Goal: Task Accomplishment & Management: Use online tool/utility

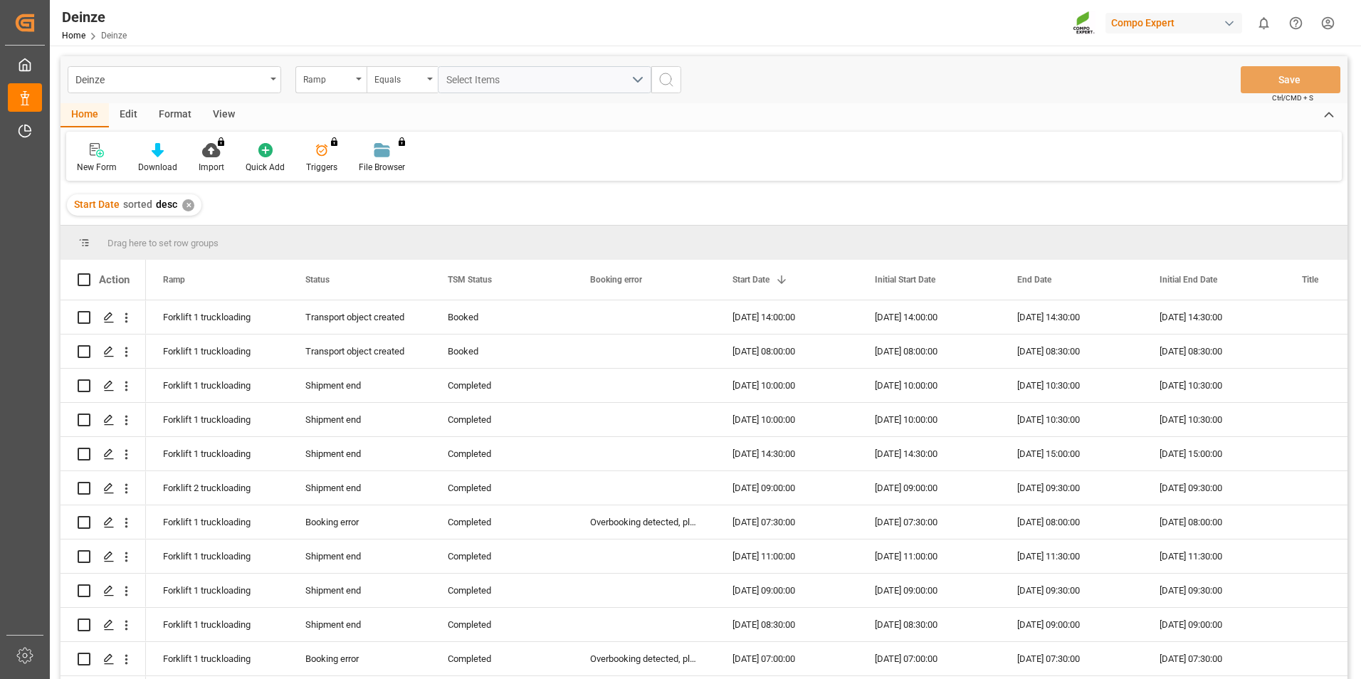
click at [596, 206] on div "Start Date sorted desc ✕" at bounding box center [703, 205] width 1287 height 40
click at [450, 125] on div "Home Edit Format View" at bounding box center [703, 115] width 1287 height 24
drag, startPoint x: 179, startPoint y: 74, endPoint x: 187, endPoint y: 72, distance: 8.1
click at [180, 74] on div "Deinze" at bounding box center [170, 79] width 190 height 18
click at [191, 77] on div "Deinze" at bounding box center [170, 79] width 190 height 18
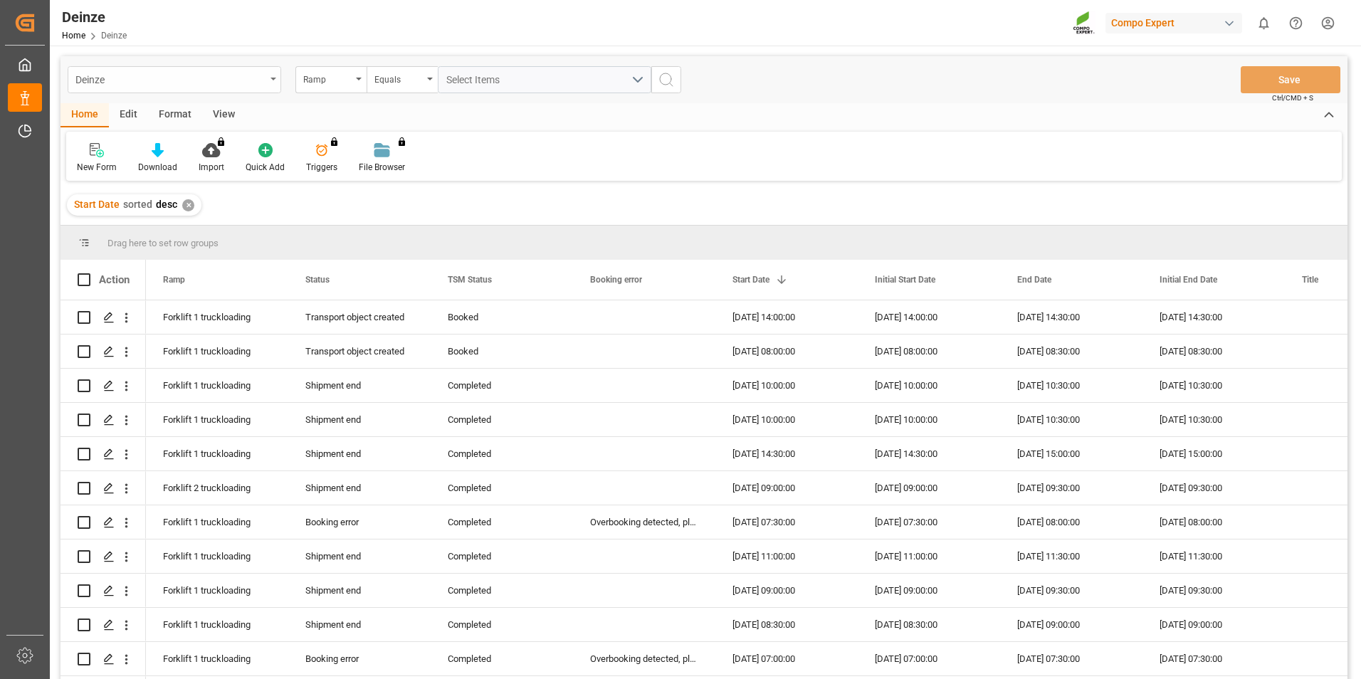
click at [239, 84] on div "Deinze" at bounding box center [170, 79] width 190 height 18
click at [334, 85] on div "Ramp" at bounding box center [327, 78] width 48 height 16
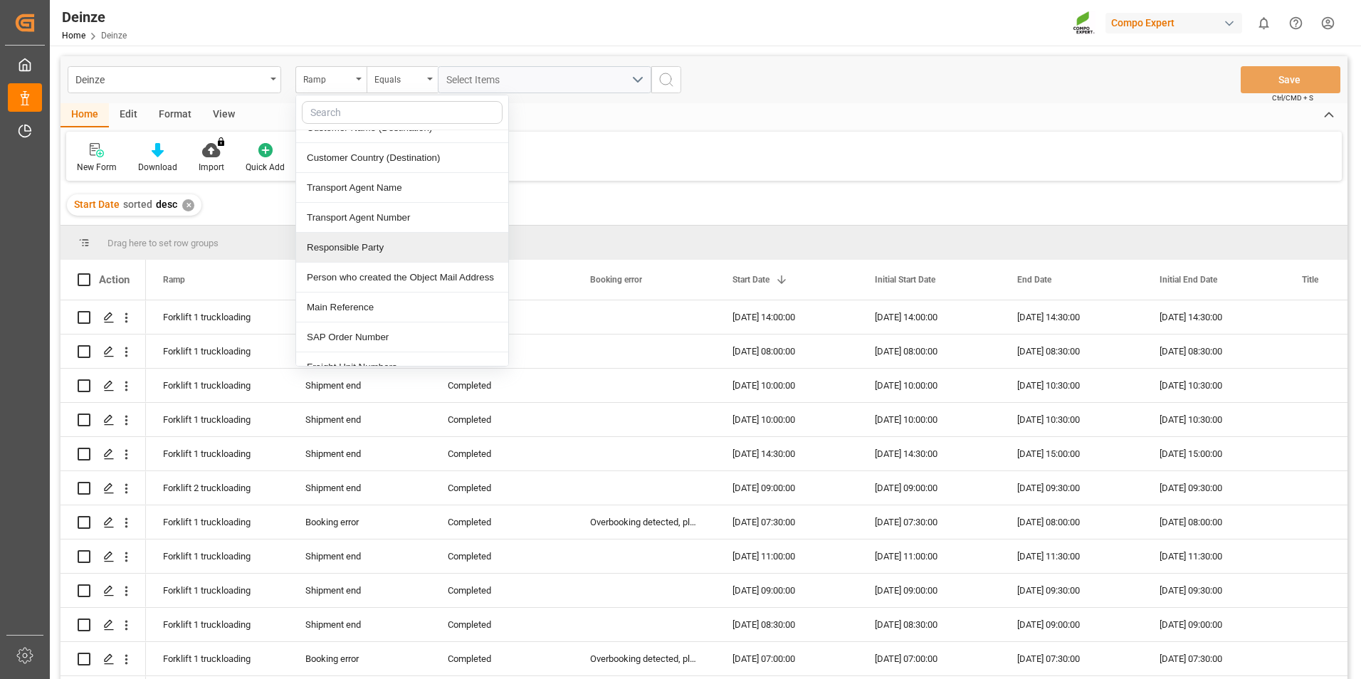
scroll to position [640, 0]
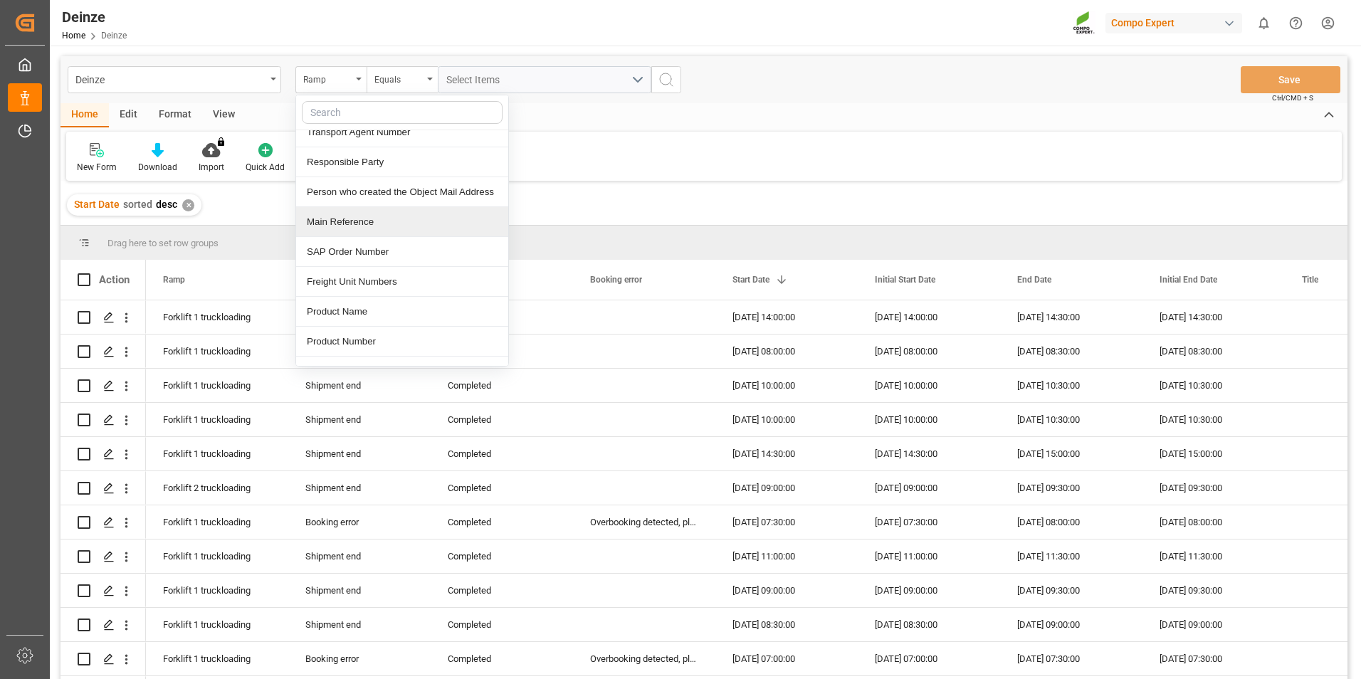
click at [360, 220] on div "Main Reference" at bounding box center [402, 222] width 212 height 30
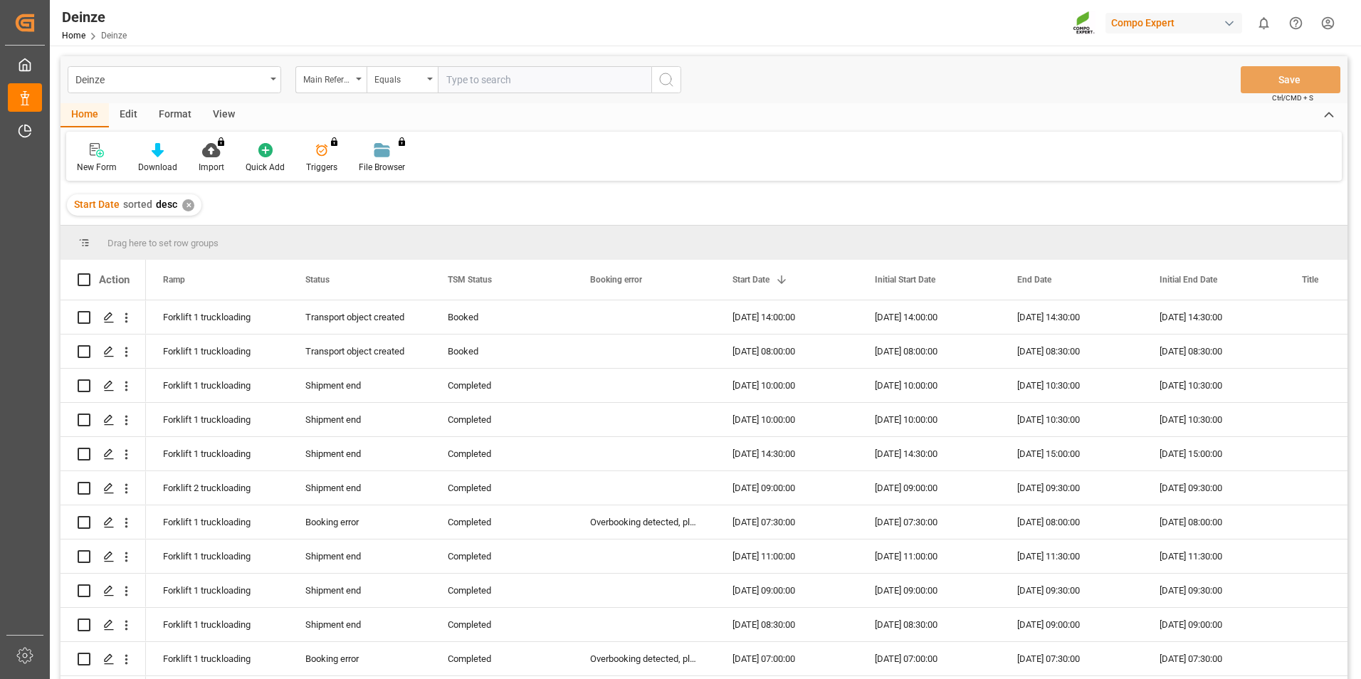
click at [537, 88] on input "text" at bounding box center [544, 79] width 213 height 27
type input "14053372"
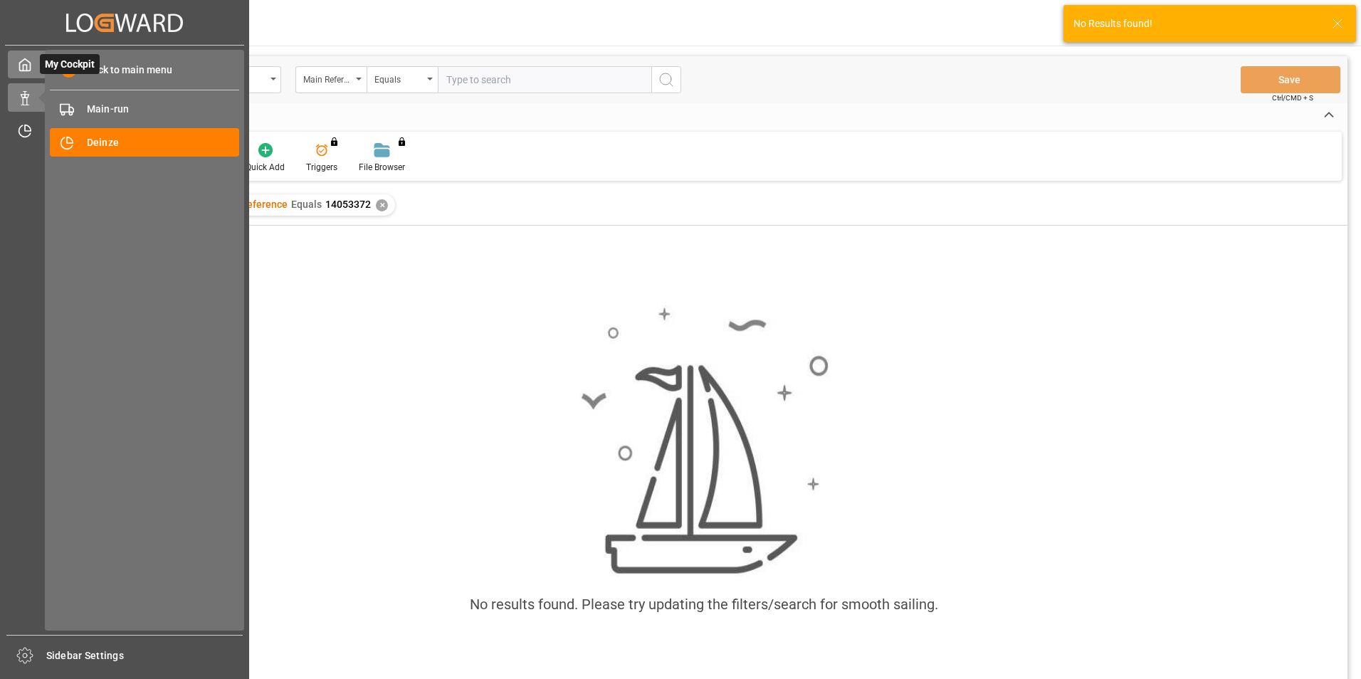
click at [21, 65] on icon at bounding box center [25, 65] width 14 height 14
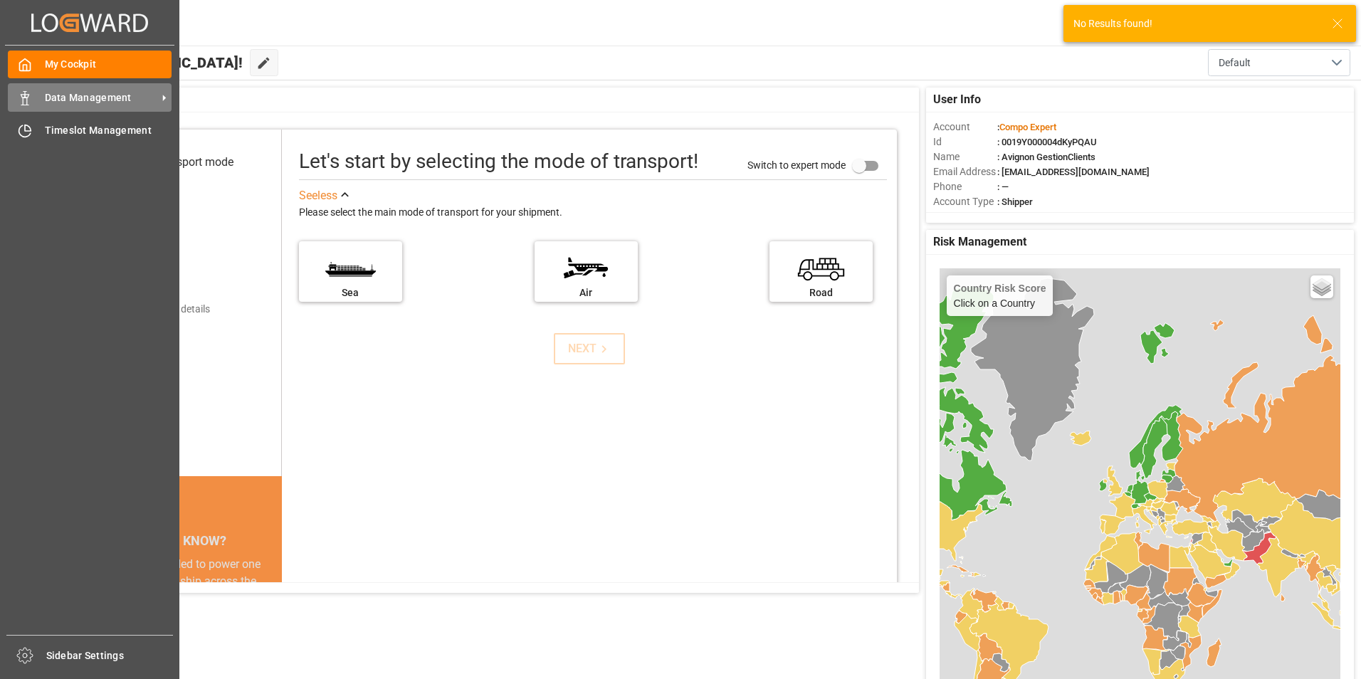
click at [58, 99] on span "Data Management" at bounding box center [101, 97] width 112 height 15
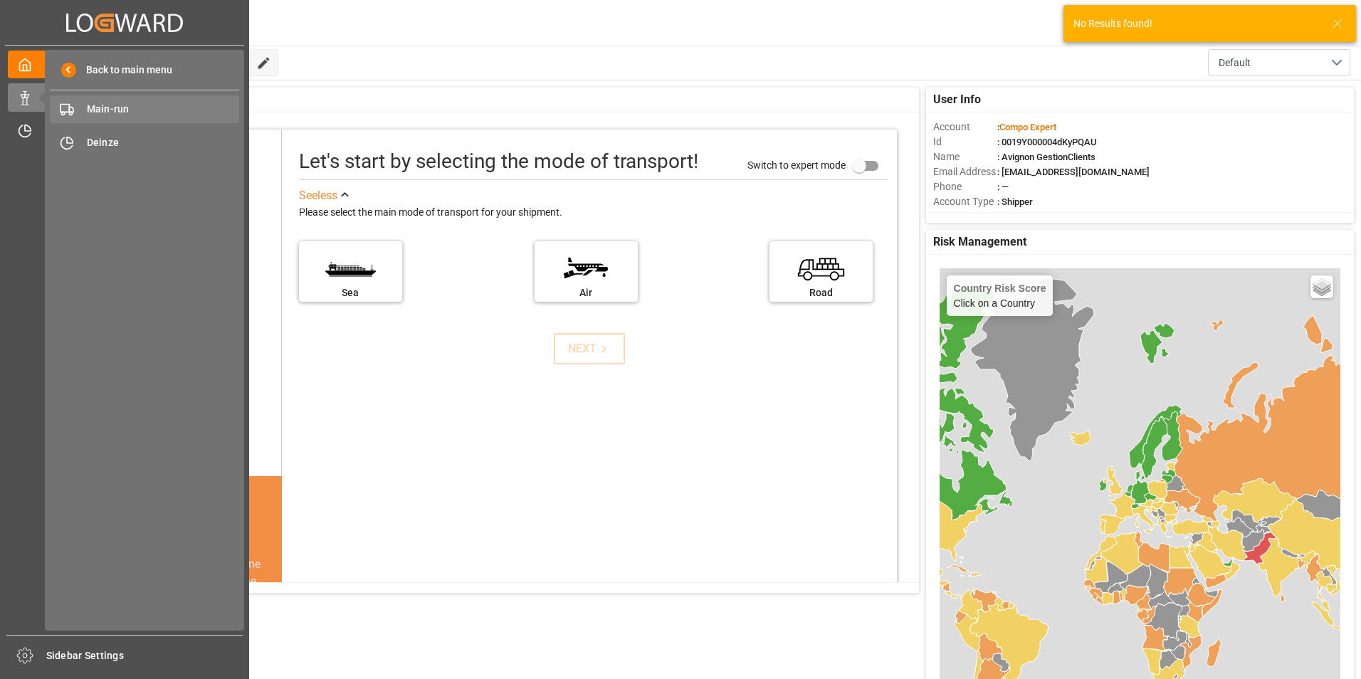
click at [127, 107] on span "Main-run" at bounding box center [163, 109] width 153 height 15
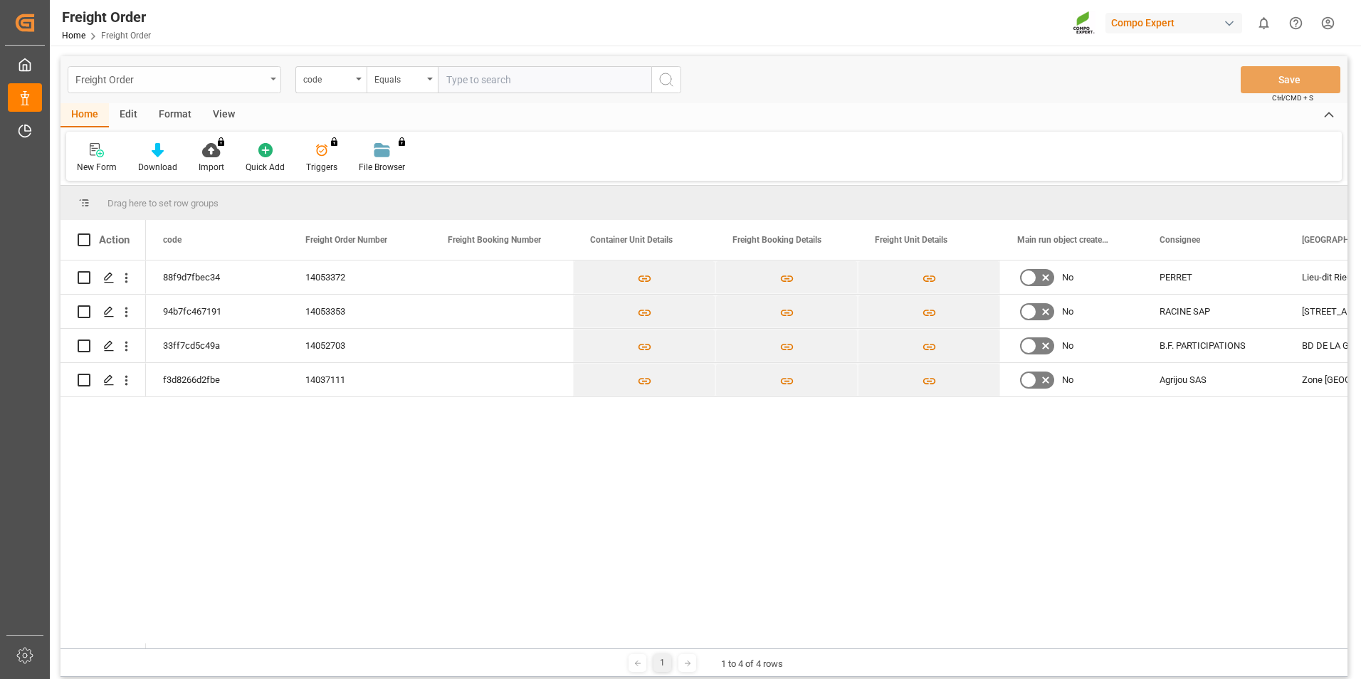
click at [235, 75] on div "Freight Order" at bounding box center [170, 79] width 190 height 18
click at [416, 544] on div "88f9d7fbec34 14053372 No PERRET Lieu-dit Rieu de Saint Jean 84110 94b7fc467191 …" at bounding box center [746, 454] width 1201 height 388
click at [112, 276] on icon "Press SPACE to select this row." at bounding box center [108, 277] width 11 height 11
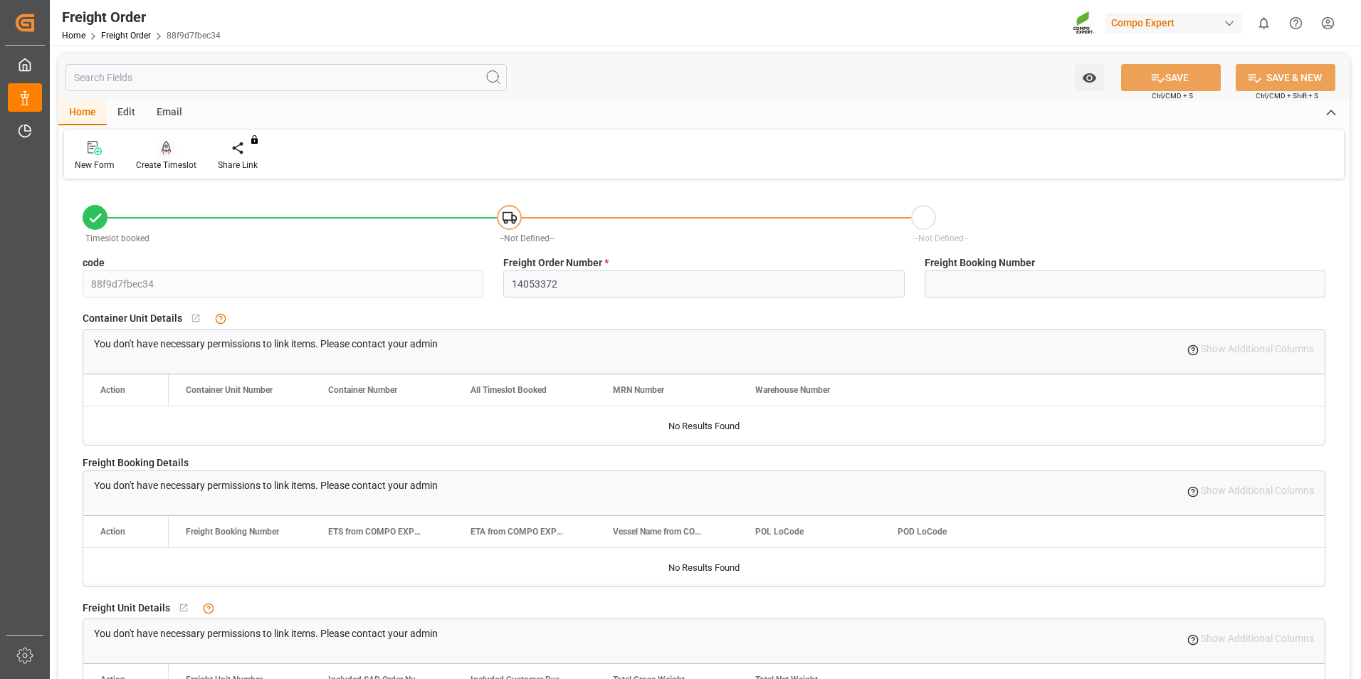
click at [165, 159] on div "Create Timeslot" at bounding box center [166, 165] width 60 height 13
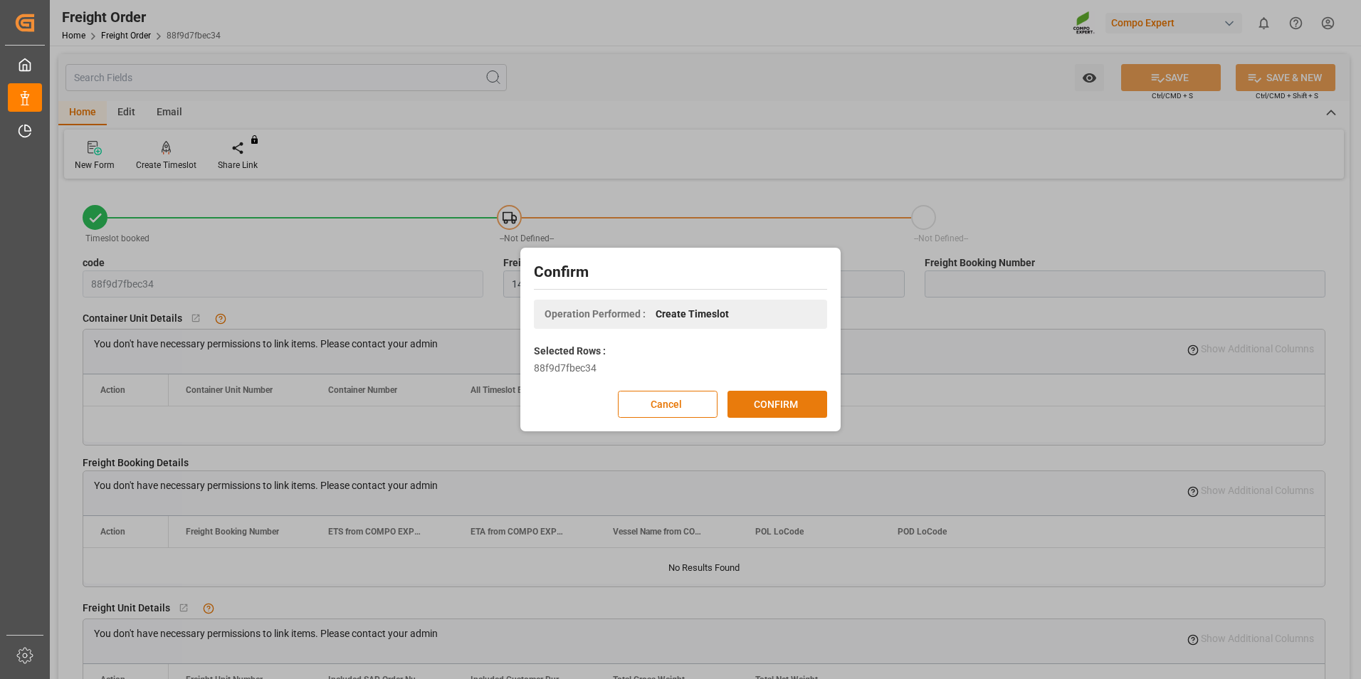
click at [792, 407] on button "CONFIRM" at bounding box center [777, 404] width 100 height 27
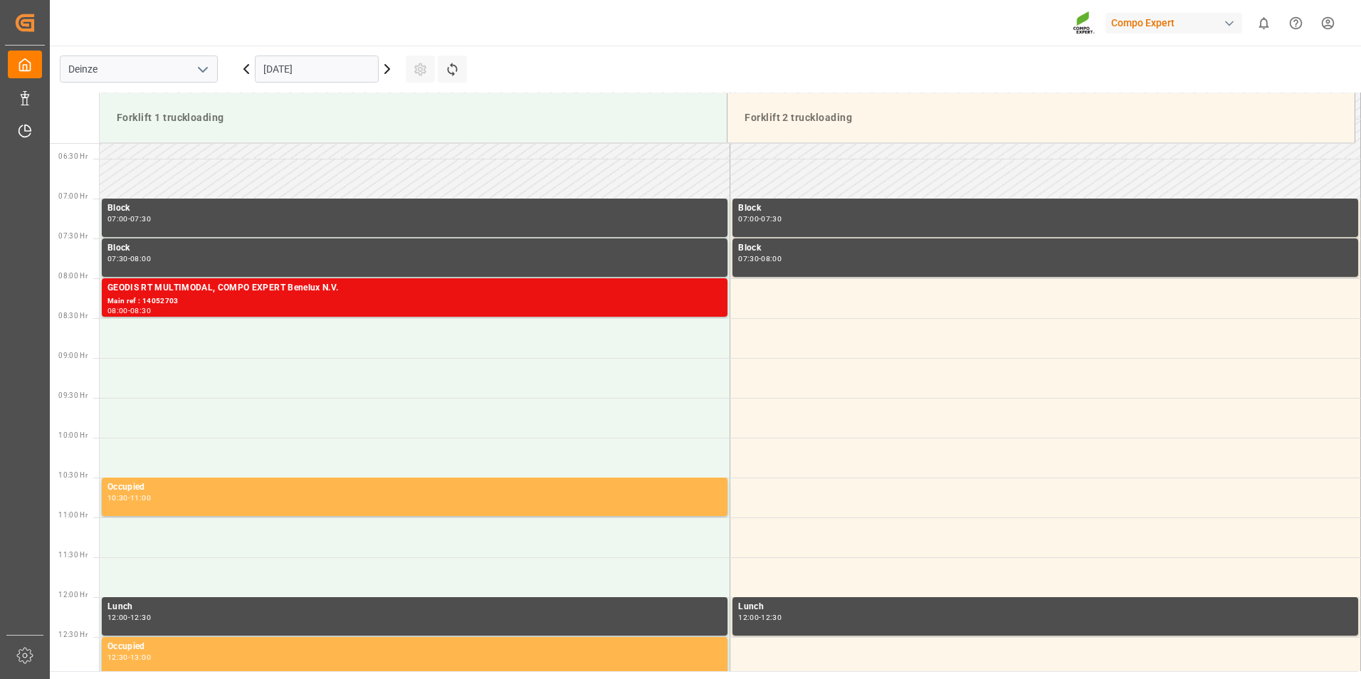
scroll to position [486, 0]
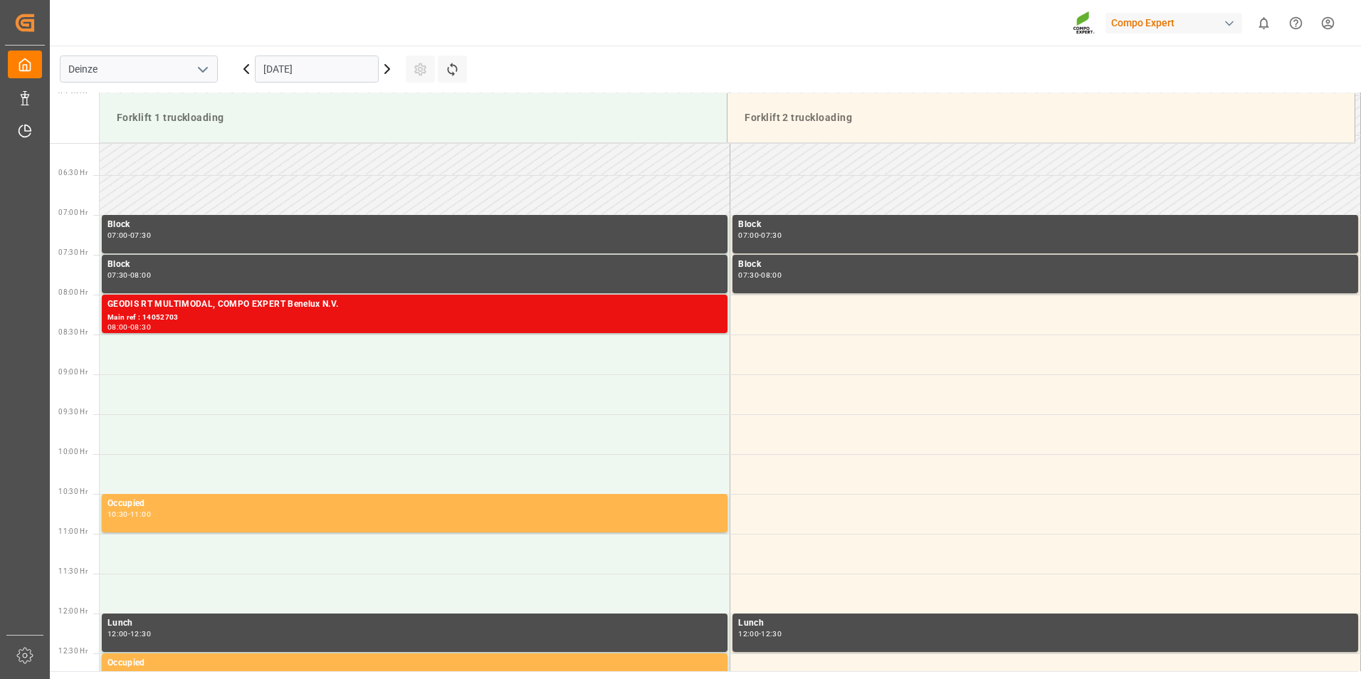
click at [364, 69] on input "[DATE]" at bounding box center [317, 69] width 124 height 27
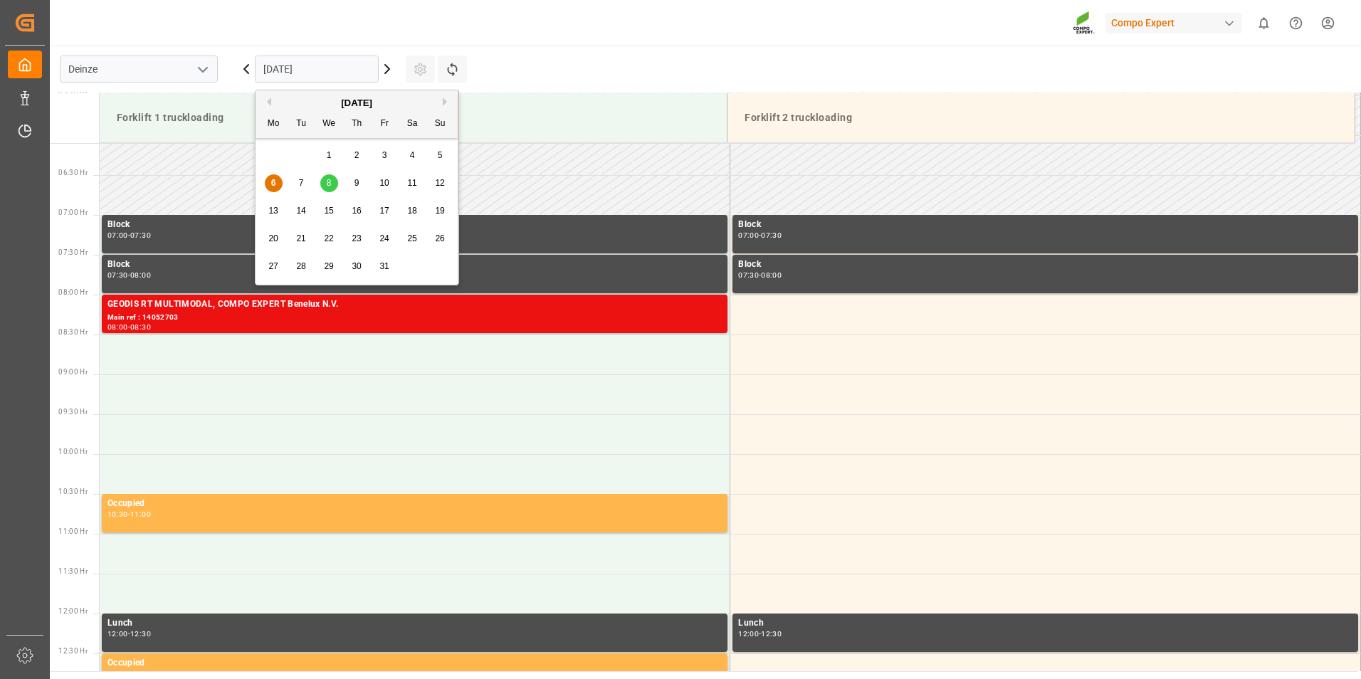
click at [353, 184] on div "9" at bounding box center [357, 183] width 18 height 17
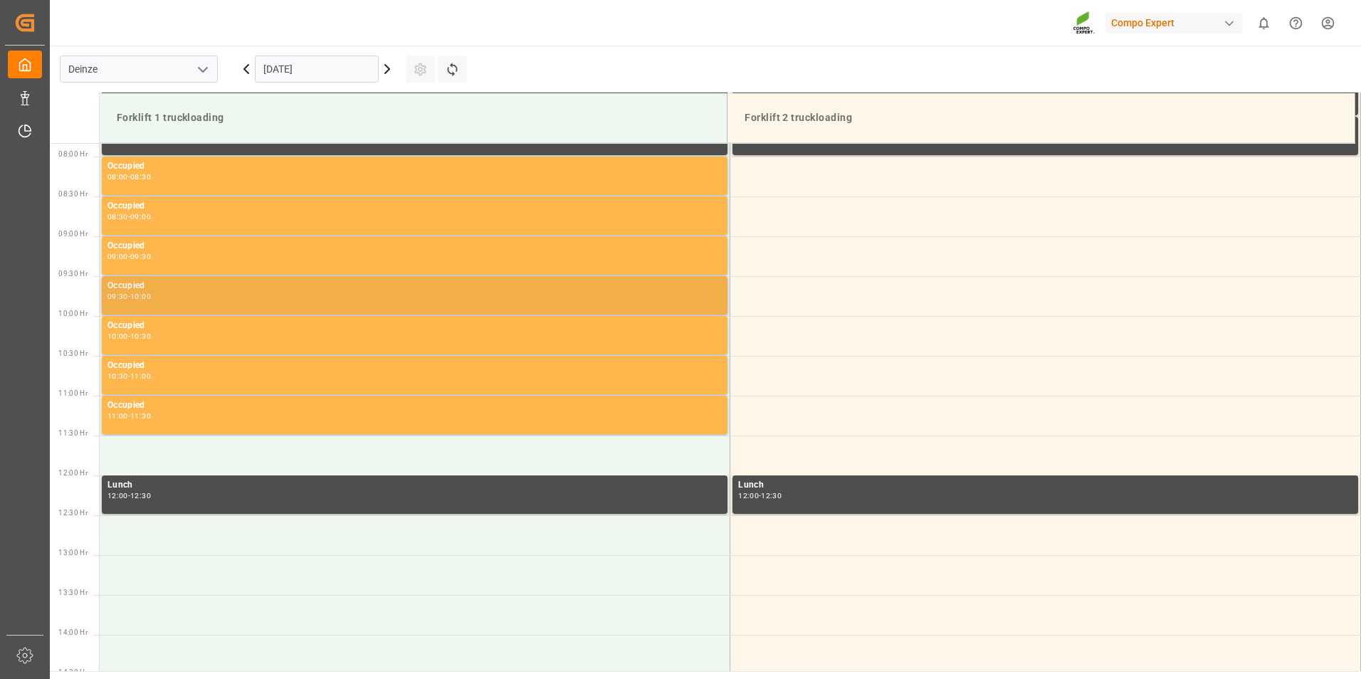
scroll to position [628, 0]
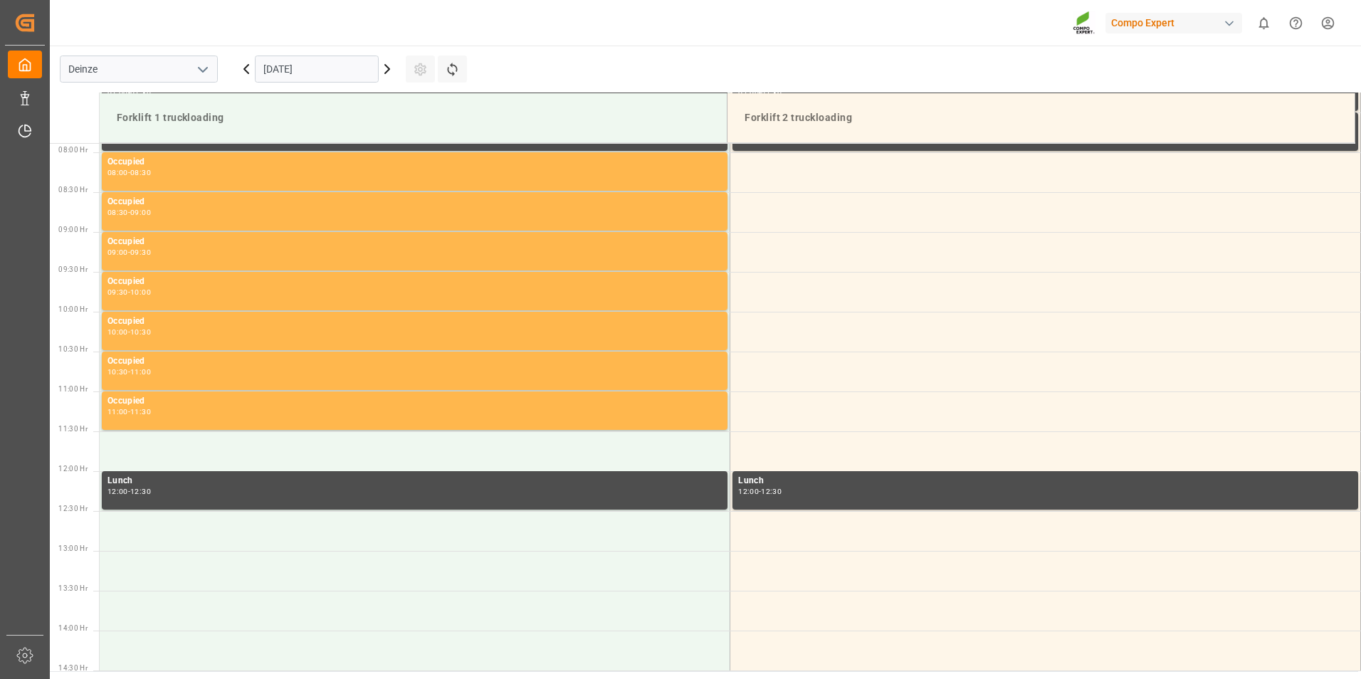
click at [381, 70] on icon at bounding box center [387, 68] width 17 height 17
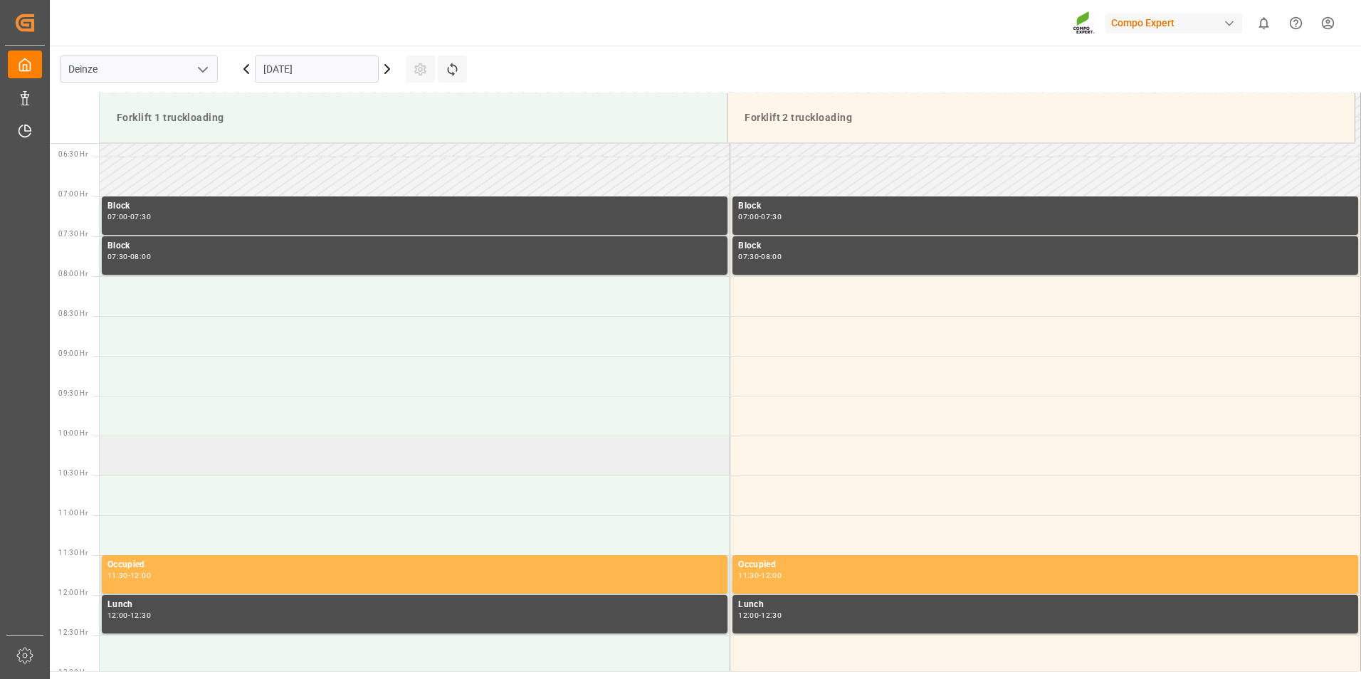
scroll to position [486, 0]
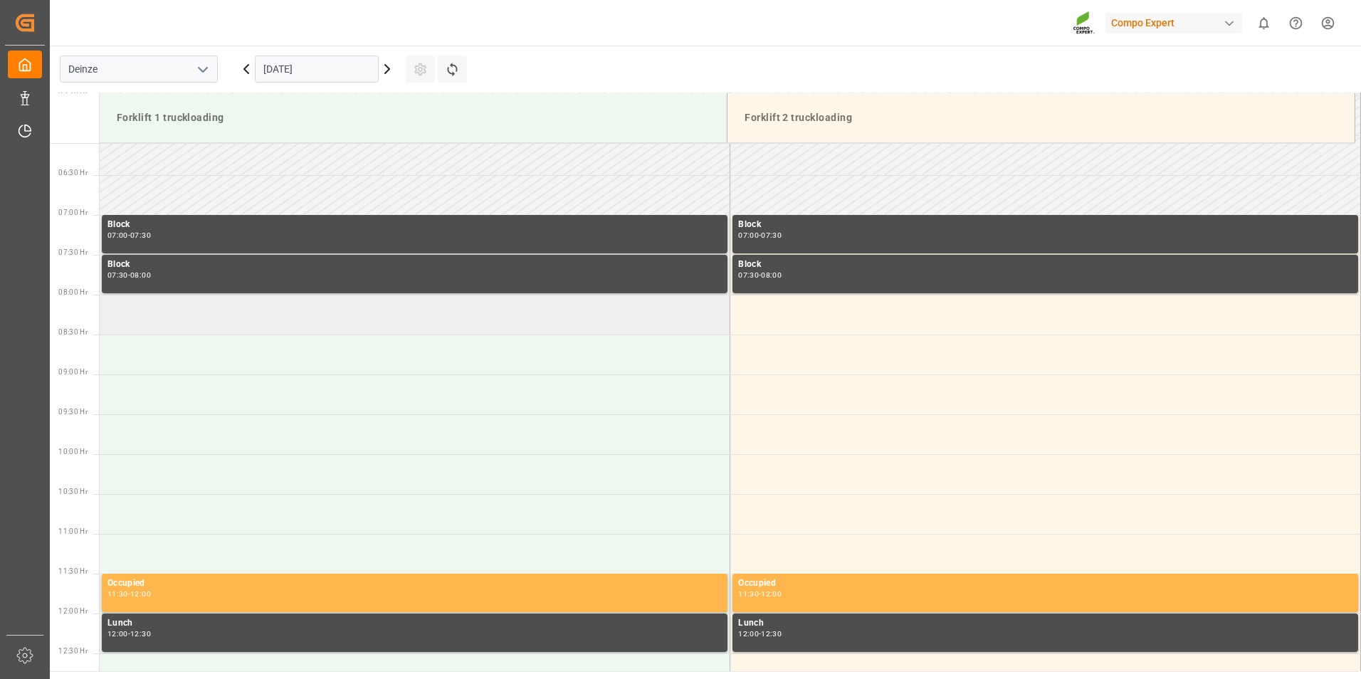
click at [210, 314] on td at bounding box center [415, 315] width 631 height 40
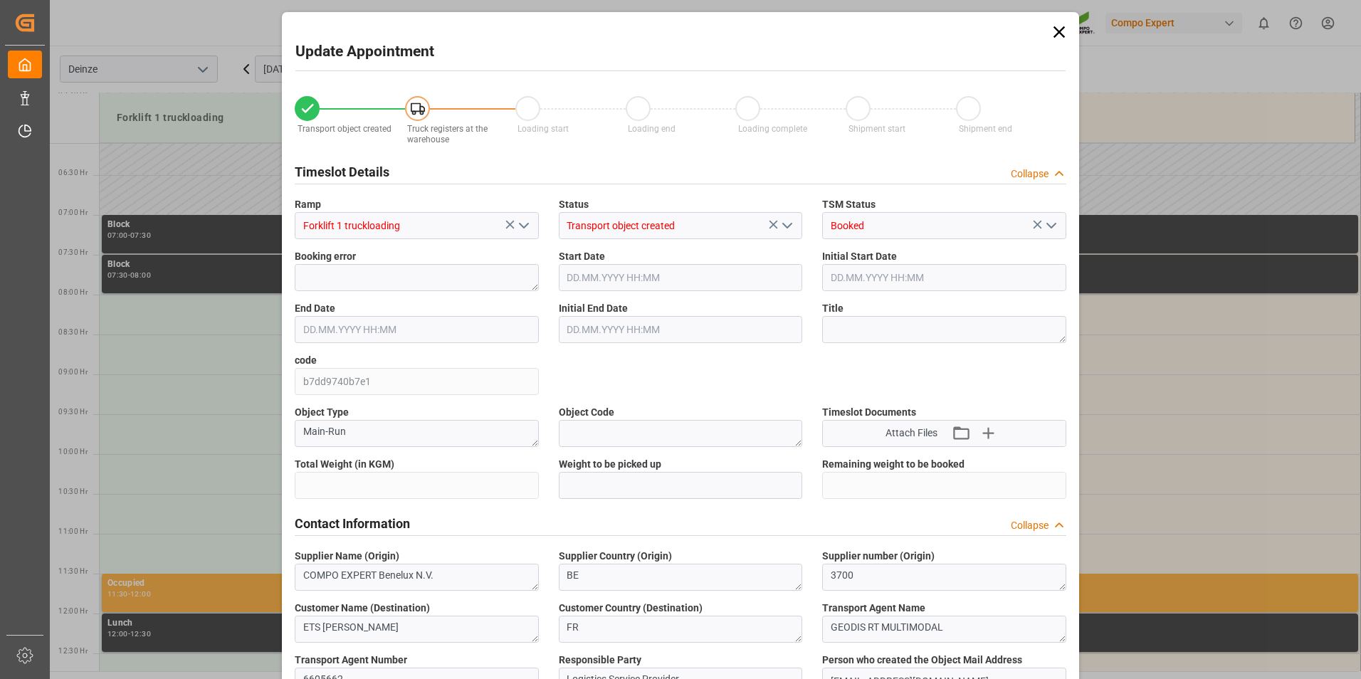
type input "25284"
type input "0"
type input "42"
type input "[DATE] 08:00"
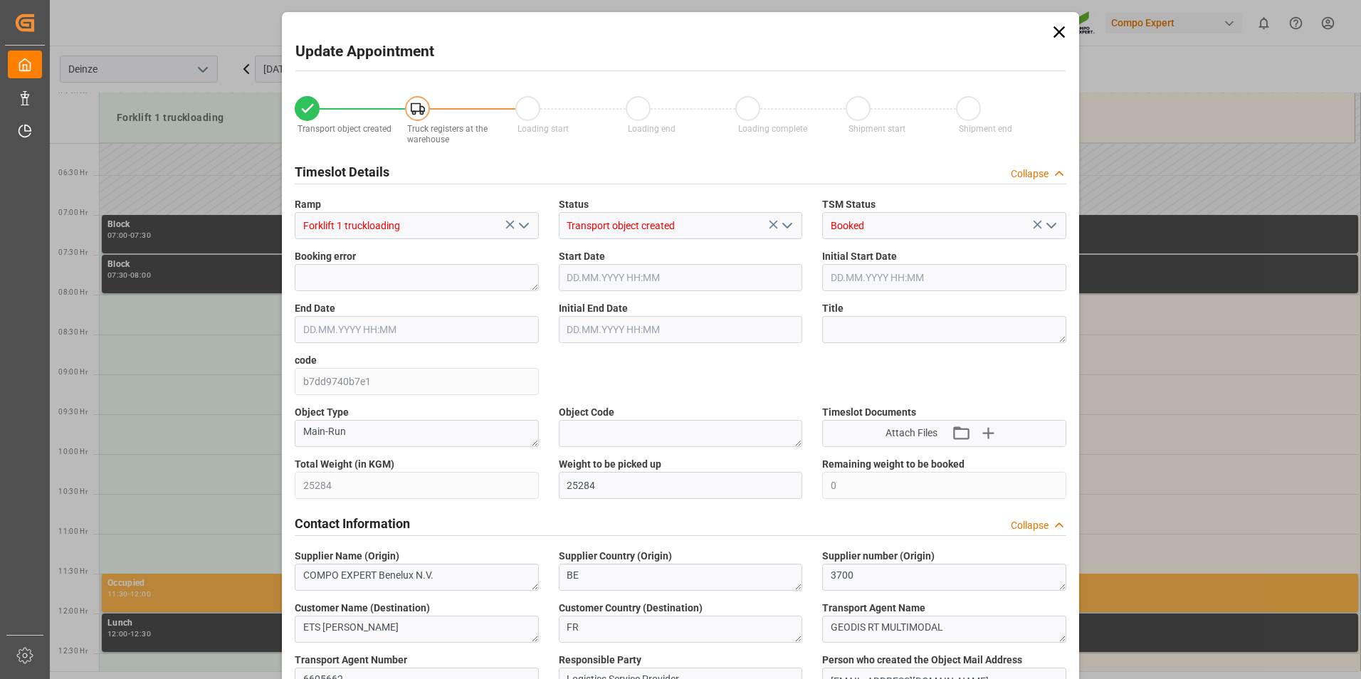
type input "[DATE] 08:30"
type input "[DATE] 08:06"
type input "[DATE] 07:14"
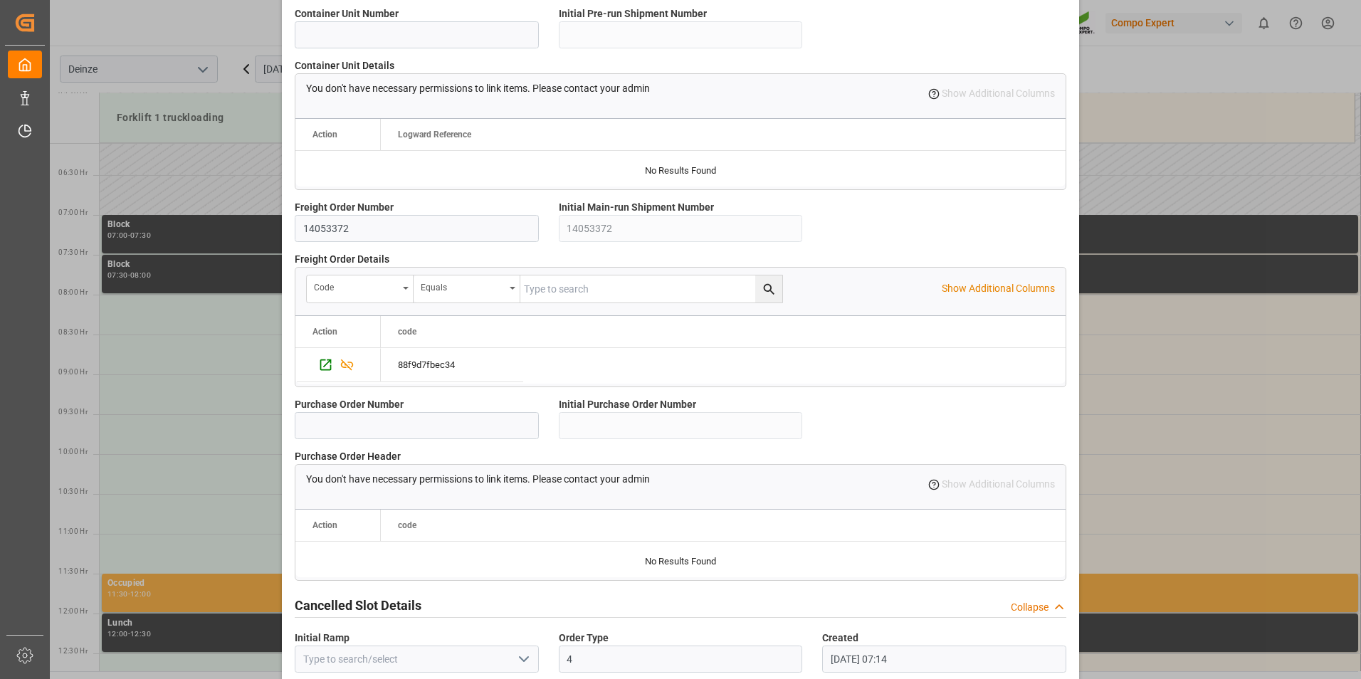
scroll to position [1194, 0]
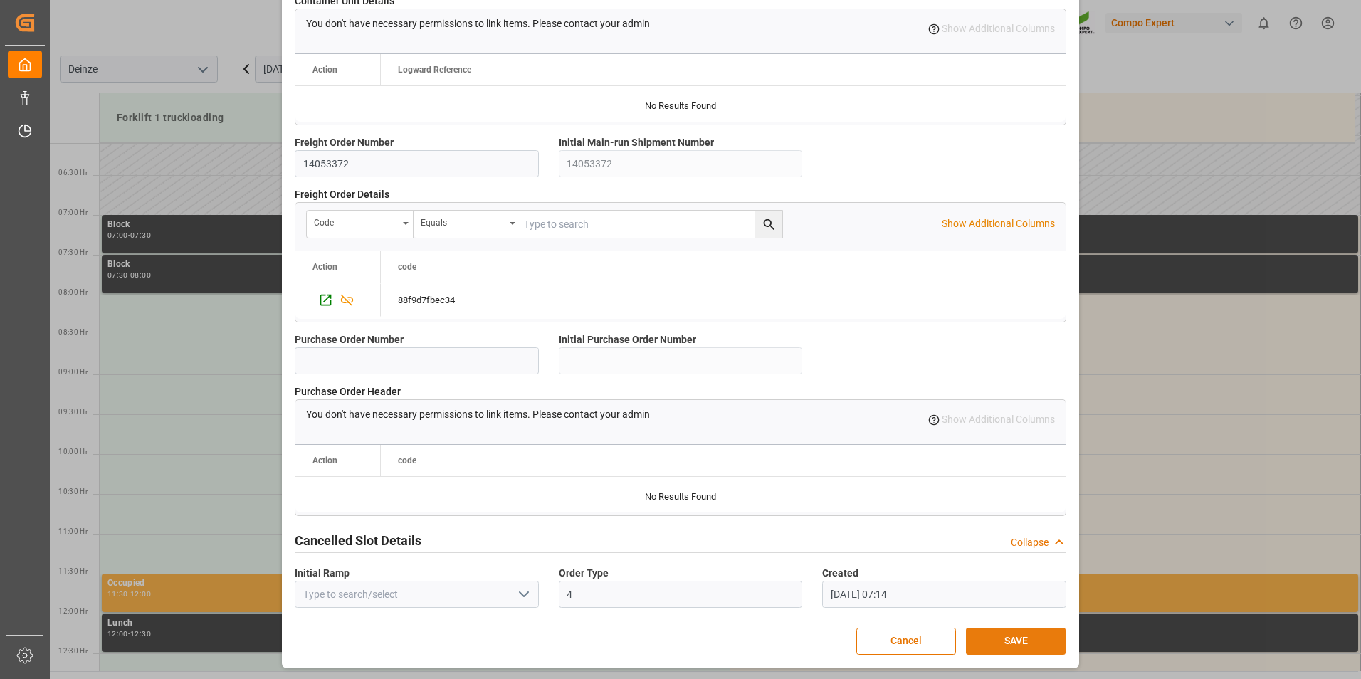
click at [1016, 637] on button "SAVE" at bounding box center [1016, 641] width 100 height 27
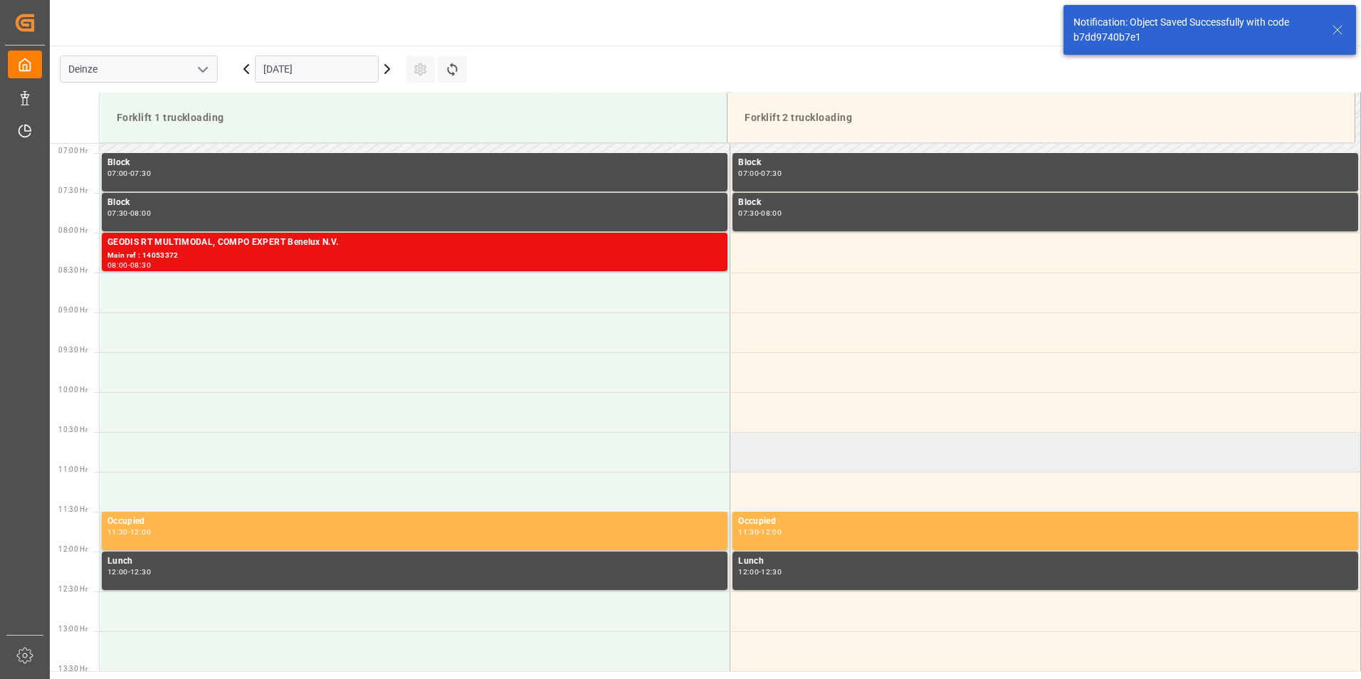
scroll to position [549, 0]
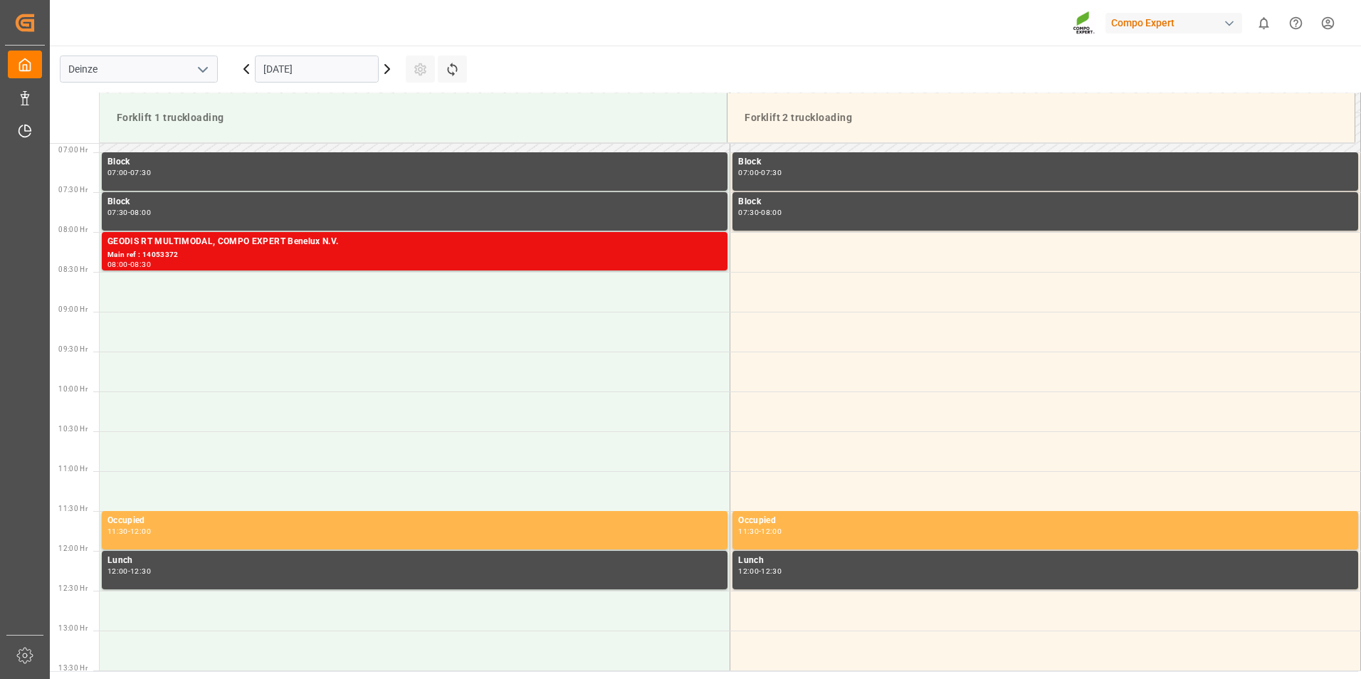
click at [487, 7] on div "Compo Expert 0 Notifications Only show unread All Watching Mark all categories …" at bounding box center [700, 23] width 1321 height 46
